Goal: Go to known website: Access a specific website the user already knows

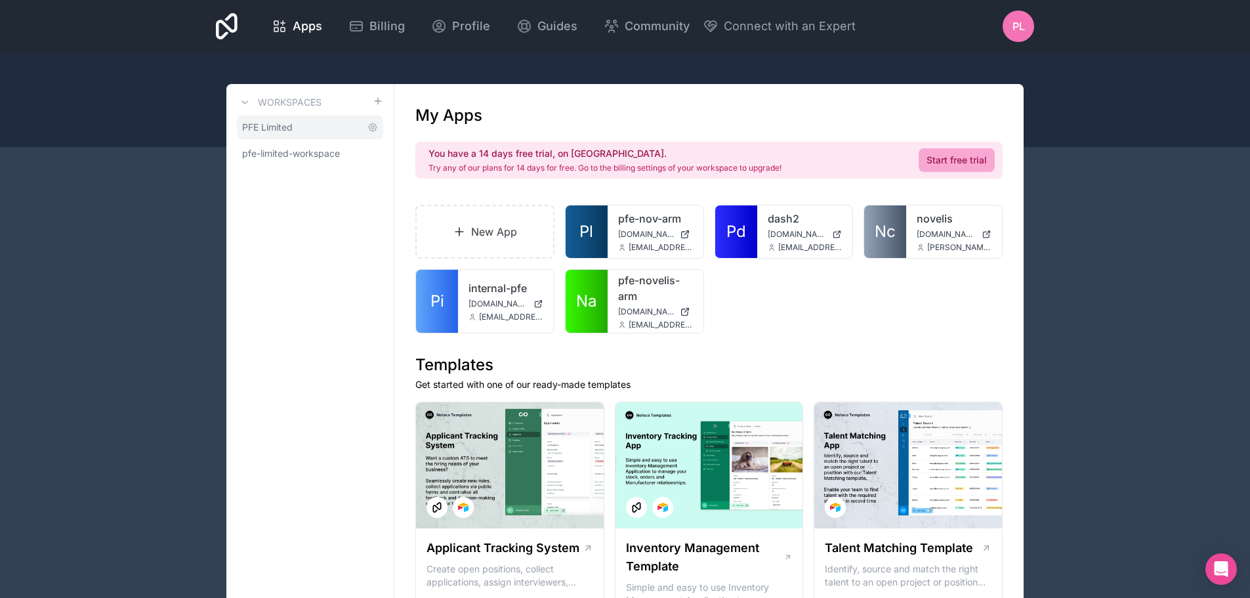
click at [286, 119] on link "PFE Limited" at bounding box center [310, 127] width 146 height 24
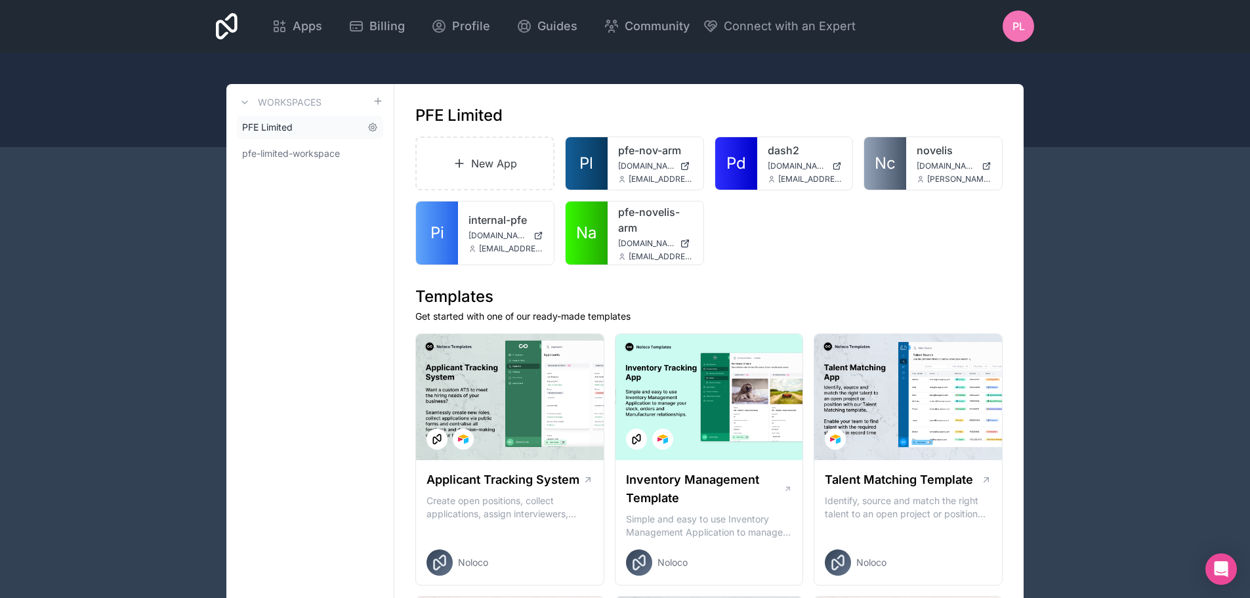
click at [308, 125] on link "PFE Limited" at bounding box center [310, 127] width 146 height 24
click at [594, 214] on link "Na" at bounding box center [587, 232] width 42 height 63
